Goal: Information Seeking & Learning: Learn about a topic

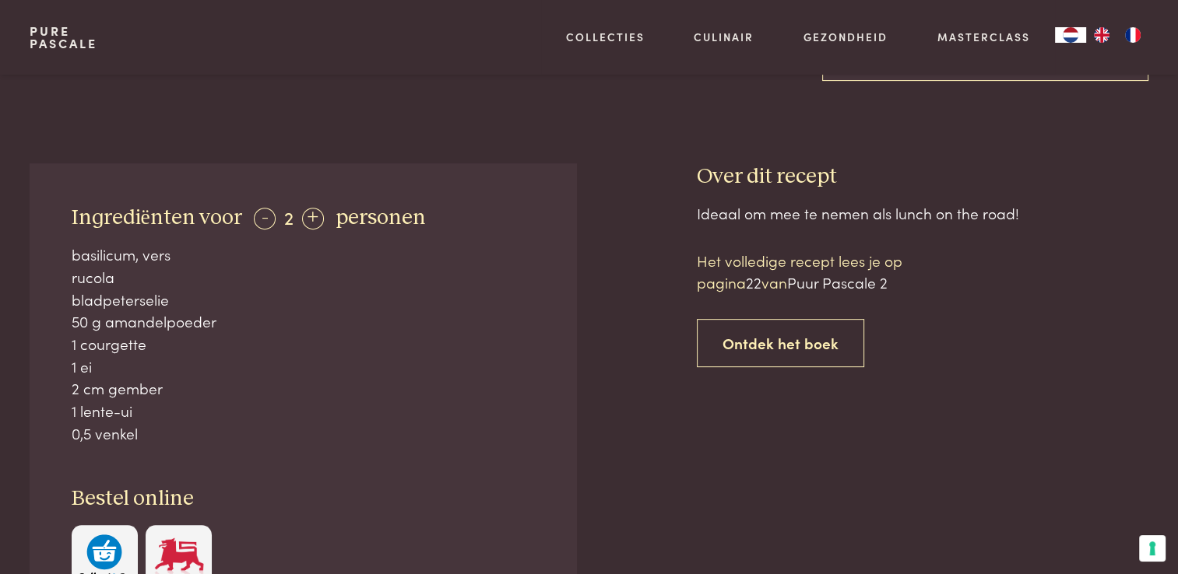
scroll to position [612, 0]
